Goal: Task Accomplishment & Management: Use online tool/utility

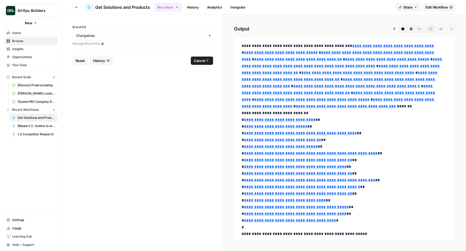
scroll to position [13081, 0]
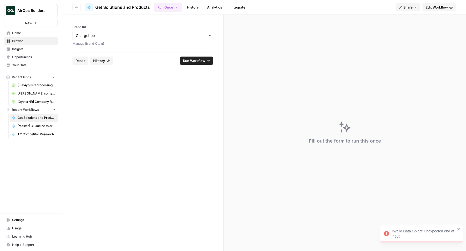
click at [190, 8] on link "History" at bounding box center [193, 7] width 18 height 8
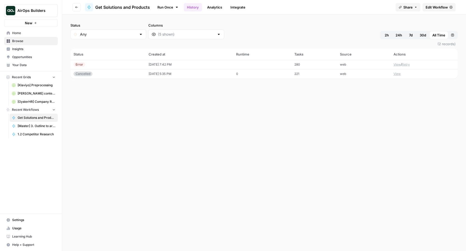
click at [395, 65] on button "View" at bounding box center [396, 64] width 7 height 5
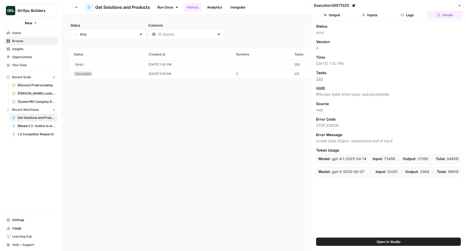
click at [406, 14] on button "Logs" at bounding box center [407, 15] width 36 height 8
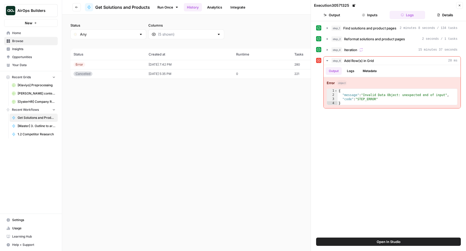
click at [375, 18] on button "Inputs" at bounding box center [370, 15] width 36 height 8
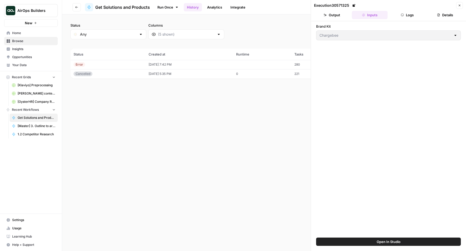
click at [407, 15] on button "Logs" at bounding box center [407, 15] width 36 height 8
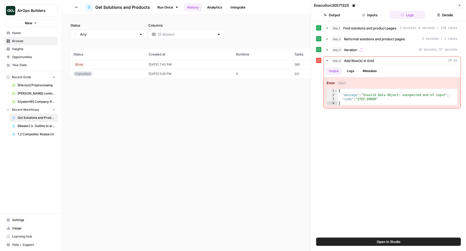
click at [157, 5] on link "Run Once" at bounding box center [168, 7] width 28 height 9
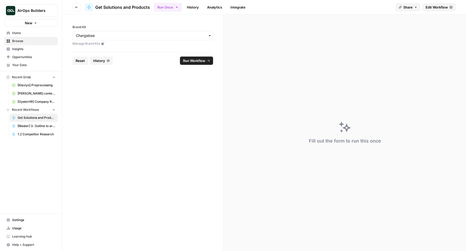
click at [434, 7] on span "Edit Workflow" at bounding box center [436, 7] width 22 height 5
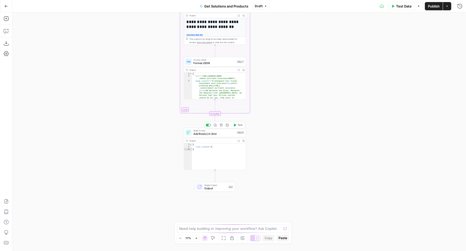
click at [219, 133] on span "Add Row(s) in Grid" at bounding box center [214, 134] width 42 height 4
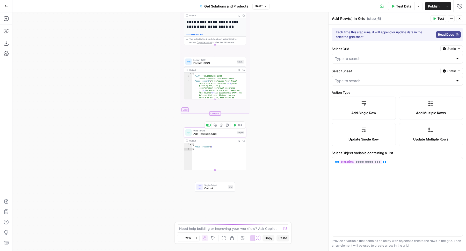
type input "URL"
type input "Page"
type input "[OysterHR] Company Research"
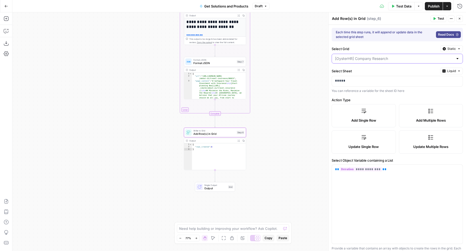
click at [395, 61] on input "Select Grid" at bounding box center [394, 58] width 118 height 5
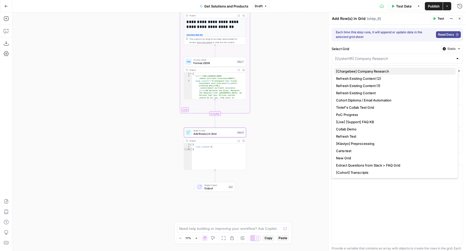
click at [374, 70] on span "[Chargebee] Company Research" at bounding box center [394, 71] width 116 height 5
type input "[Chargebee] Company Research"
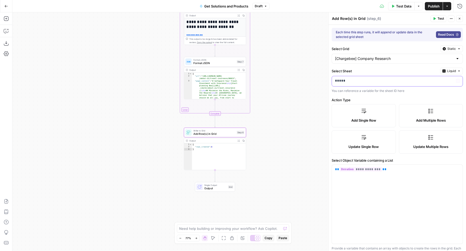
click at [368, 80] on p "*****" at bounding box center [395, 80] width 120 height 5
click at [447, 69] on span "Liquid" at bounding box center [451, 71] width 9 height 5
click at [424, 85] on div "Choose from a list" at bounding box center [433, 86] width 41 height 5
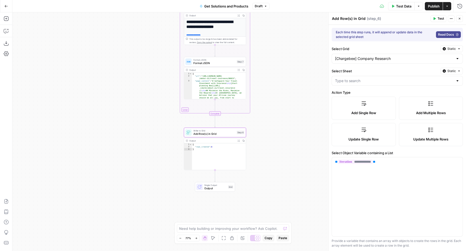
click at [376, 84] on div at bounding box center [396, 81] width 131 height 10
click at [353, 106] on span "Solutions + Products" at bounding box center [394, 107] width 116 height 5
type input "Solutions + Products"
click at [393, 5] on icon "button" at bounding box center [392, 6] width 3 height 3
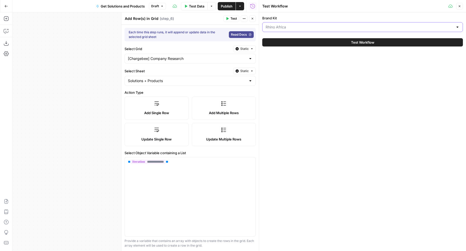
click at [329, 26] on input "Brand Kit" at bounding box center [359, 27] width 188 height 5
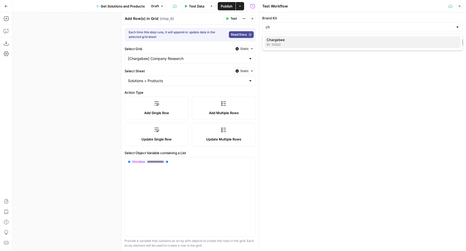
click at [315, 40] on span "Chargebee" at bounding box center [361, 39] width 190 height 5
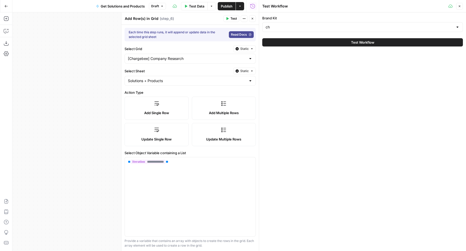
type input "Chargebee"
click at [306, 43] on button "Test Workflow" at bounding box center [362, 42] width 200 height 8
click at [329, 43] on button "Test Workflow" at bounding box center [362, 42] width 200 height 8
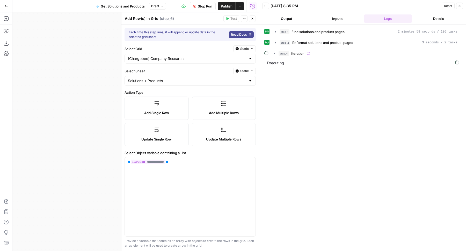
click at [353, 6] on div "10/02/25 at 8:35 PM" at bounding box center [354, 5] width 169 height 5
click at [345, 41] on span "Reformat solutions and product pages" at bounding box center [322, 42] width 61 height 5
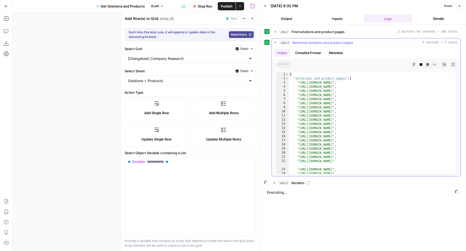
click at [335, 42] on span "Reformat solutions and product pages" at bounding box center [322, 42] width 61 height 5
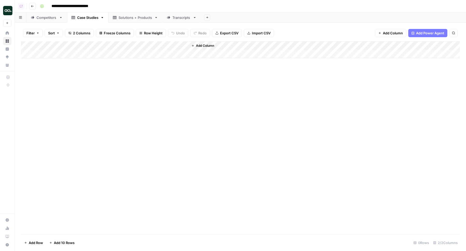
click at [112, 17] on link "Solutions + Products" at bounding box center [135, 17] width 54 height 10
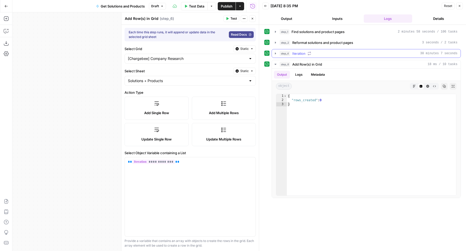
click at [326, 53] on div "step_4 Iteration 30 minutes 7 seconds" at bounding box center [368, 53] width 178 height 5
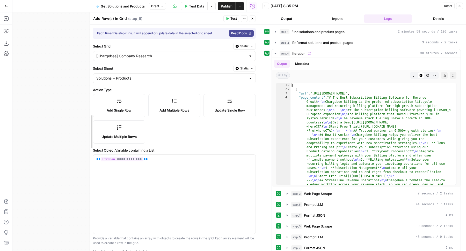
drag, startPoint x: 121, startPoint y: 107, endPoint x: 83, endPoint y: 107, distance: 37.2
click at [87, 107] on div at bounding box center [89, 131] width 5 height 239
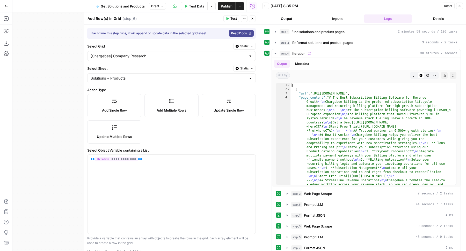
scroll to position [57, 0]
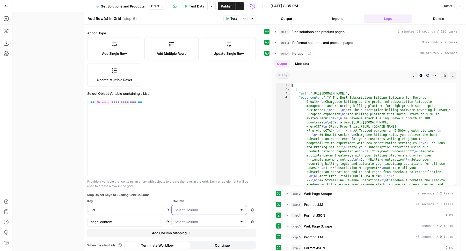
click at [186, 211] on input "text" at bounding box center [206, 210] width 63 height 5
click at [182, 221] on span "URL" at bounding box center [204, 221] width 62 height 5
type input "URL"
click at [181, 221] on input "text" at bounding box center [206, 222] width 63 height 5
click at [193, 240] on span "Page" at bounding box center [204, 240] width 62 height 5
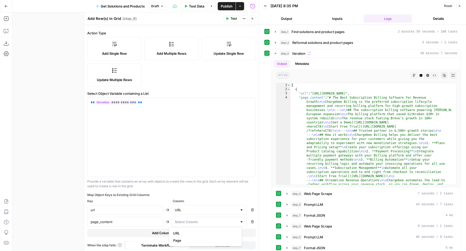
type input "Page"
click at [441, 76] on button "Copy" at bounding box center [444, 75] width 7 height 7
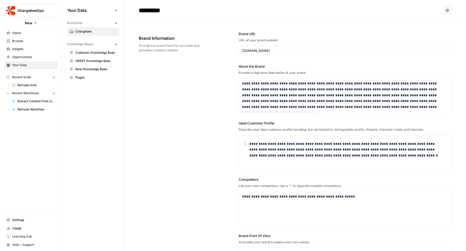
click at [200, 122] on div "**********" at bounding box center [295, 156] width 312 height 271
click at [431, 108] on p "**********" at bounding box center [343, 95] width 203 height 29
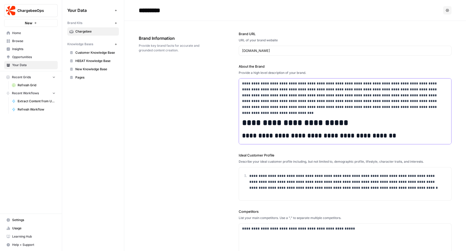
scroll to position [1832, 0]
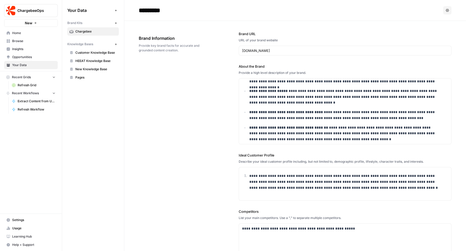
click at [194, 156] on div "**********" at bounding box center [295, 172] width 312 height 303
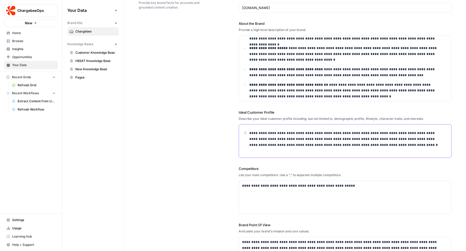
click at [273, 148] on div "**********" at bounding box center [345, 141] width 212 height 33
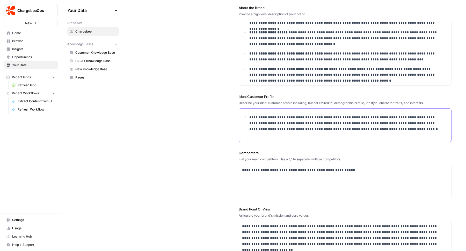
scroll to position [62, 0]
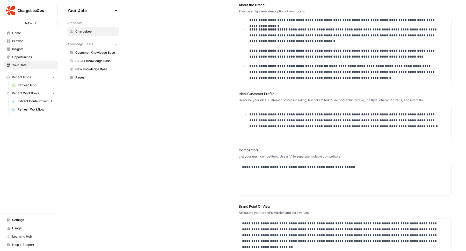
click at [201, 153] on div "**********" at bounding box center [295, 110] width 312 height 303
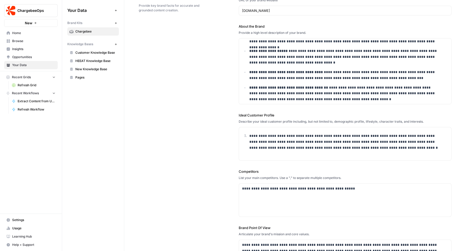
scroll to position [0, 0]
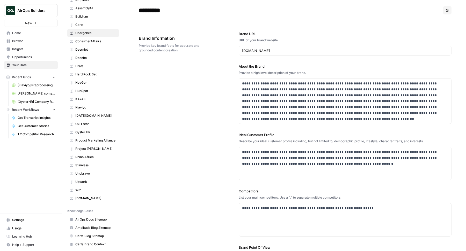
scroll to position [50, 0]
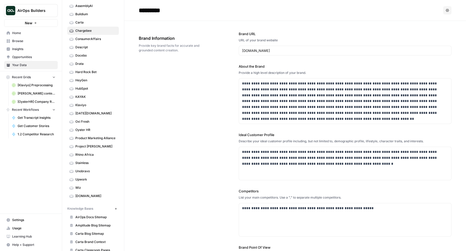
click at [81, 103] on span "Klaviyo" at bounding box center [95, 105] width 41 height 5
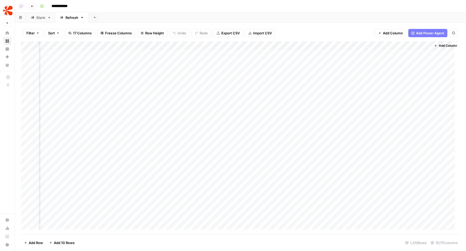
click at [317, 47] on div "Add Column" at bounding box center [240, 137] width 438 height 193
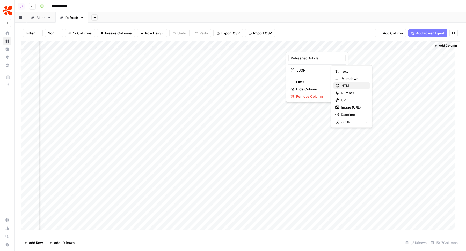
click at [348, 86] on span "HTML" at bounding box center [353, 85] width 24 height 5
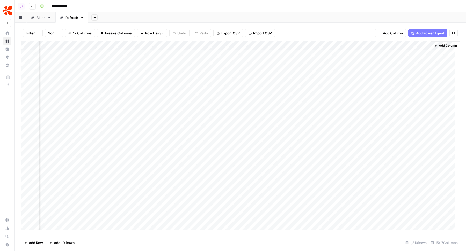
click at [326, 53] on div "Add Column" at bounding box center [240, 137] width 438 height 193
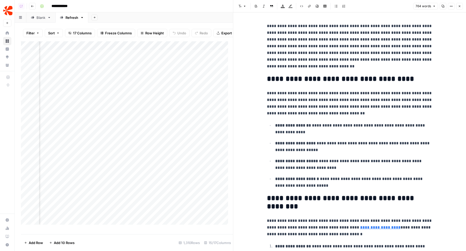
click at [459, 8] on icon "button" at bounding box center [459, 6] width 3 height 3
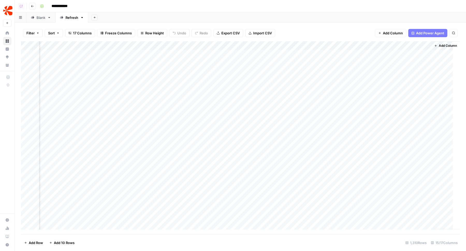
scroll to position [0, 496]
click at [279, 55] on div "Add Column" at bounding box center [240, 137] width 438 height 193
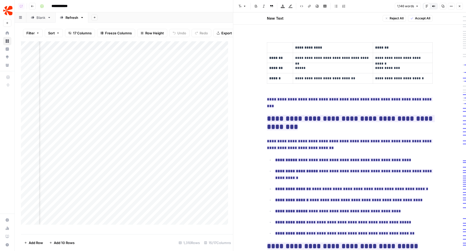
scroll to position [1046, 0]
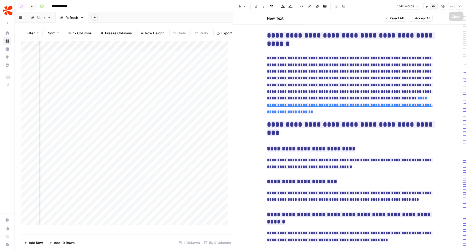
click at [461, 5] on icon "button" at bounding box center [459, 6] width 3 height 3
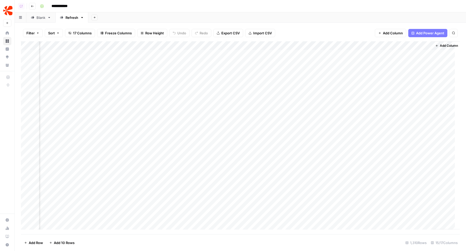
click at [234, 54] on div "Add Column" at bounding box center [240, 137] width 438 height 193
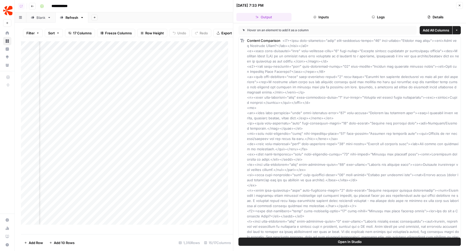
click at [320, 243] on button "Open In Studio" at bounding box center [349, 242] width 222 height 8
click at [459, 4] on icon "button" at bounding box center [459, 5] width 3 height 3
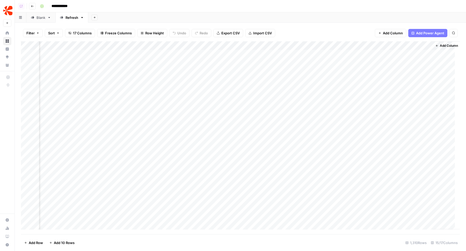
click at [241, 54] on div "Add Column" at bounding box center [240, 137] width 438 height 193
click at [241, 63] on div "Add Column" at bounding box center [240, 137] width 438 height 193
click at [225, 72] on div "Add Column" at bounding box center [240, 137] width 438 height 193
click at [222, 81] on div "Add Column" at bounding box center [240, 137] width 438 height 193
click at [220, 88] on div "Add Column" at bounding box center [240, 137] width 438 height 193
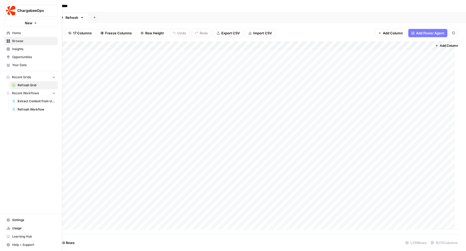
click at [15, 227] on span "Usage" at bounding box center [33, 228] width 43 height 5
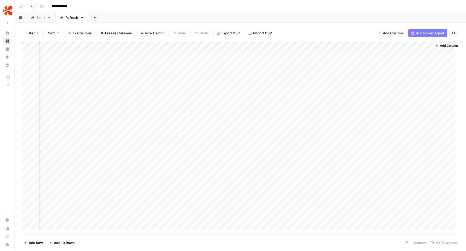
click at [302, 11] on header "**********" at bounding box center [240, 6] width 451 height 12
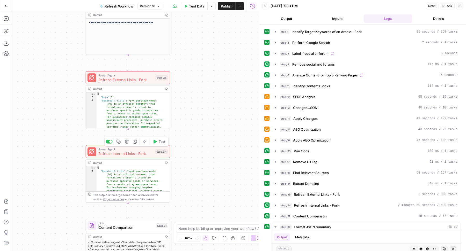
click at [133, 150] on span "Power Agent" at bounding box center [125, 149] width 55 height 4
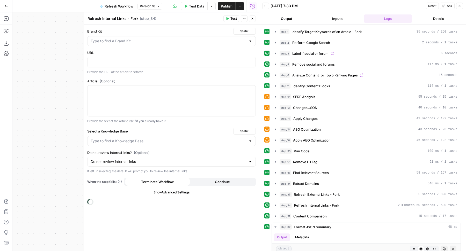
type input "Pages"
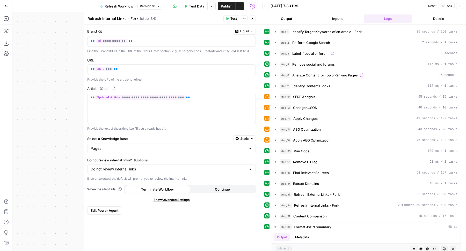
click at [254, 19] on button "Close" at bounding box center [252, 18] width 7 height 7
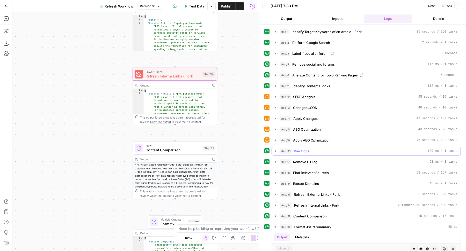
click at [305, 150] on span "Run Code" at bounding box center [302, 151] width 16 height 5
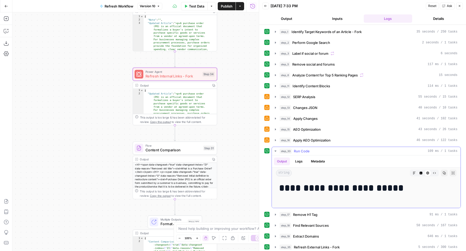
click at [419, 172] on icon "button" at bounding box center [420, 173] width 3 height 3
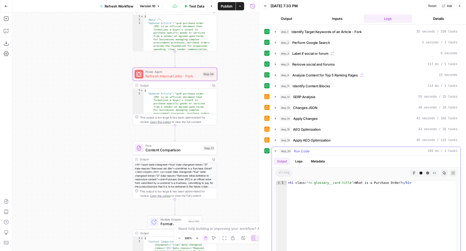
click at [356, 147] on button "step_33 Run Code 109 ms / 1 tasks" at bounding box center [366, 151] width 189 height 8
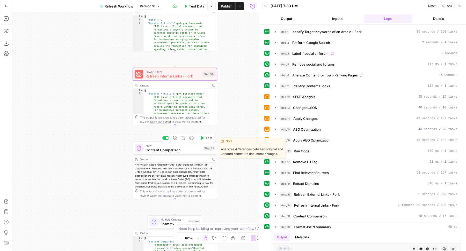
click at [175, 151] on span "Content Comparison" at bounding box center [173, 149] width 56 height 5
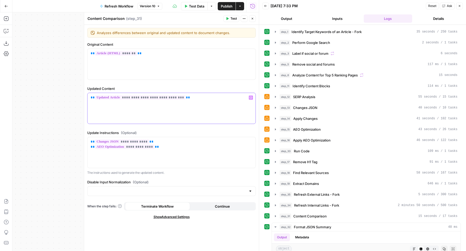
click at [88, 96] on div "**********" at bounding box center [171, 108] width 168 height 31
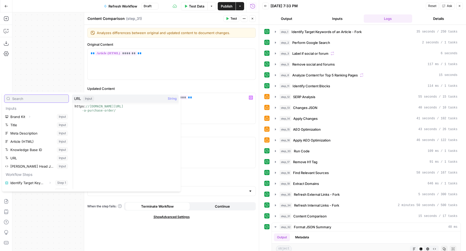
scroll to position [129, 0]
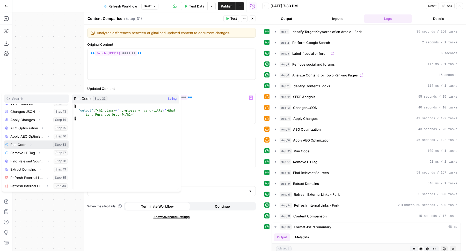
click at [31, 145] on icon "button" at bounding box center [30, 144] width 3 height 3
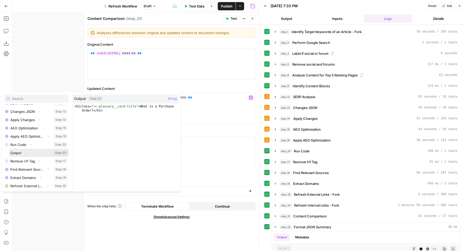
click at [31, 151] on button "Select variable Output" at bounding box center [38, 153] width 59 height 8
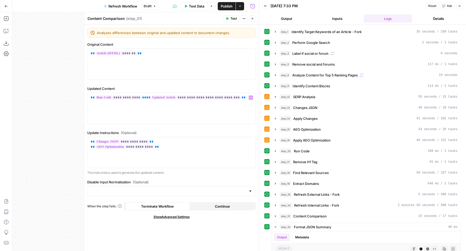
click at [253, 20] on button "Close" at bounding box center [252, 18] width 7 height 7
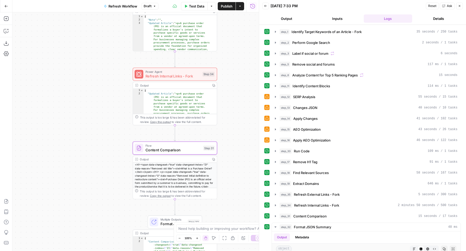
click at [227, 4] on span "Publish" at bounding box center [227, 6] width 12 height 5
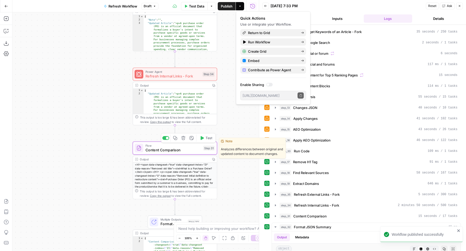
click at [172, 148] on span "Content Comparison" at bounding box center [173, 149] width 56 height 5
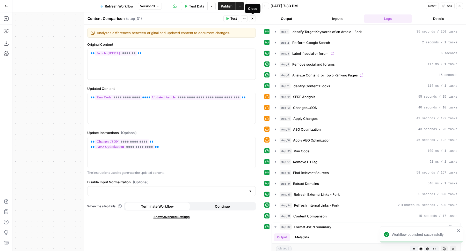
click at [253, 17] on button "Close" at bounding box center [252, 18] width 7 height 7
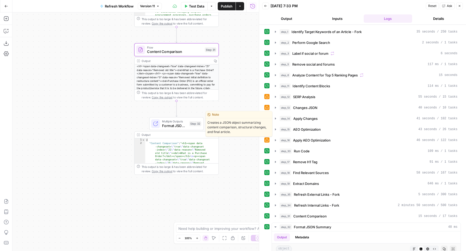
click at [171, 123] on span "Format JSON Summary" at bounding box center [174, 125] width 25 height 5
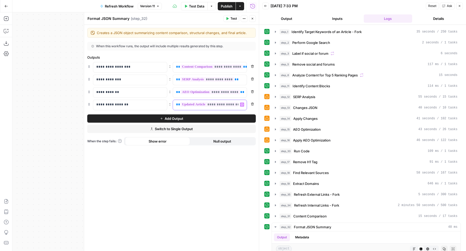
click at [176, 103] on span "**" at bounding box center [178, 104] width 4 height 3
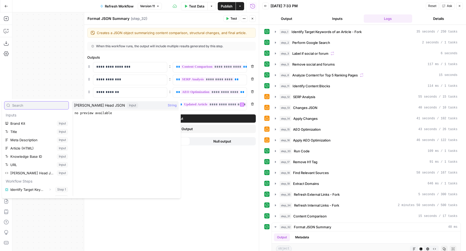
scroll to position [138, 0]
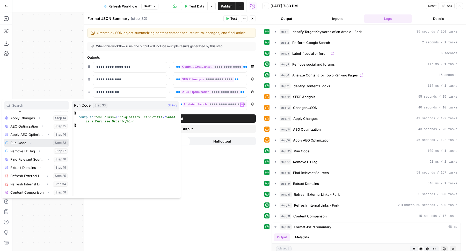
click at [31, 142] on icon "button" at bounding box center [30, 142] width 3 height 3
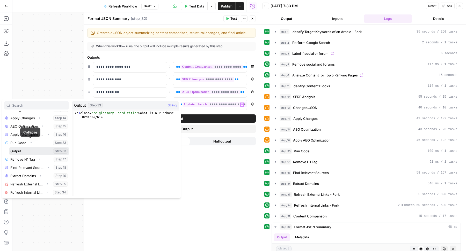
click at [31, 151] on button "Select variable Output" at bounding box center [38, 151] width 59 height 8
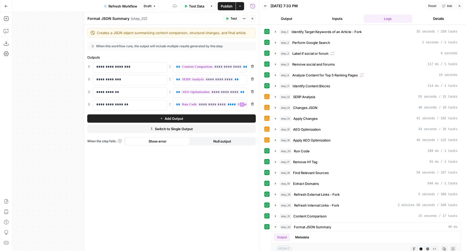
click at [253, 19] on icon "button" at bounding box center [252, 18] width 3 height 3
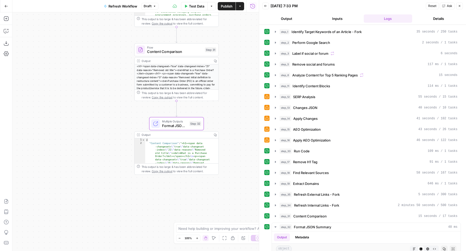
click at [227, 6] on span "Publish" at bounding box center [227, 6] width 12 height 5
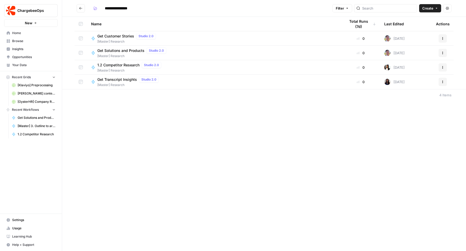
click at [137, 129] on div "**********" at bounding box center [264, 125] width 404 height 251
